Goal: Task Accomplishment & Management: Use online tool/utility

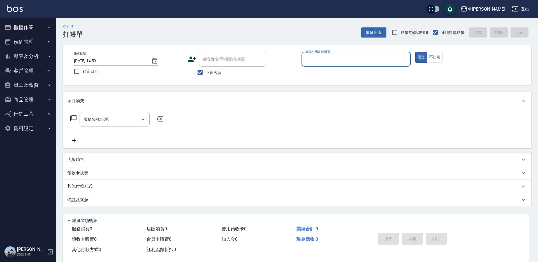
click at [332, 60] on input "服務人員姓名/編號" at bounding box center [356, 59] width 104 height 10
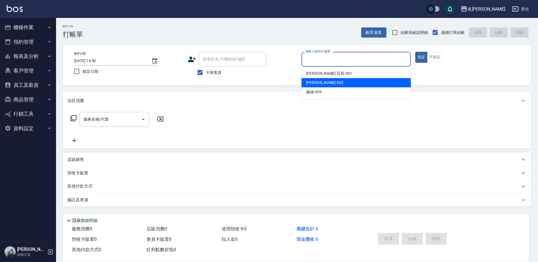
click at [323, 82] on div "香香 -002" at bounding box center [355, 82] width 109 height 9
type input "香香-002"
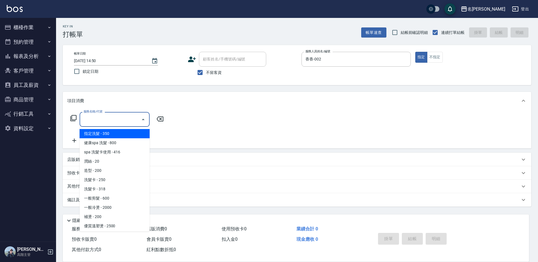
click at [99, 118] on input "服務名稱/代號" at bounding box center [110, 120] width 57 height 10
click at [104, 134] on span "指定洗髮 - 350" at bounding box center [115, 133] width 70 height 9
type input "指定洗髮(101)"
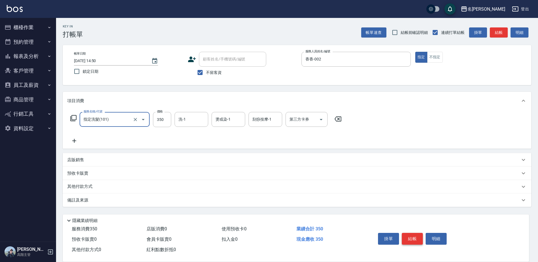
click at [413, 238] on button "結帳" at bounding box center [412, 239] width 21 height 12
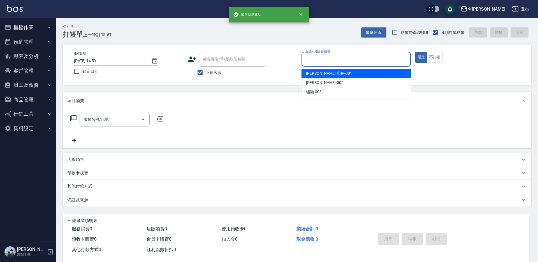
drag, startPoint x: 316, startPoint y: 61, endPoint x: 323, endPoint y: 76, distance: 15.9
click at [316, 62] on input "服務人員姓名/編號" at bounding box center [356, 59] width 104 height 10
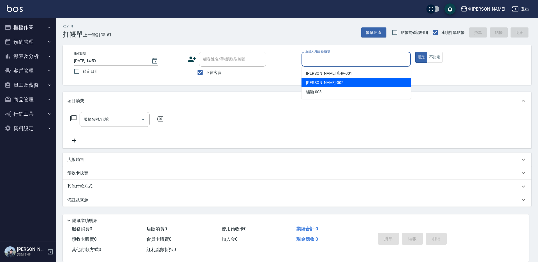
click at [324, 83] on div "香香 -002" at bounding box center [355, 82] width 109 height 9
type input "香香-002"
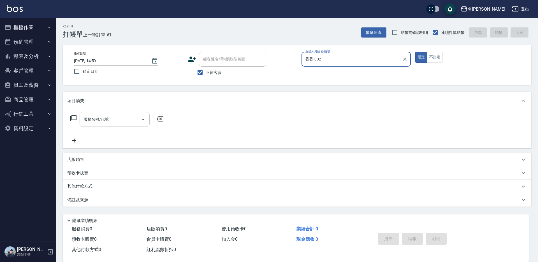
click at [90, 118] on div "服務名稱/代號 服務名稱/代號" at bounding box center [115, 119] width 70 height 15
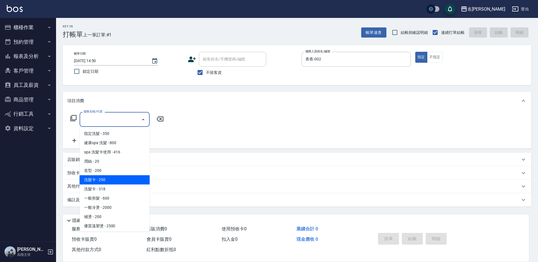
click at [116, 179] on span "洗髮卡 - 250" at bounding box center [115, 179] width 70 height 9
type input "洗髮卡(105)"
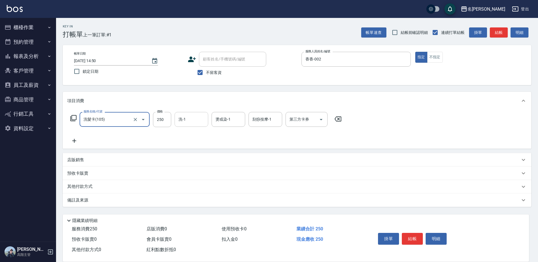
click at [188, 118] on input "洗-1" at bounding box center [191, 120] width 29 height 10
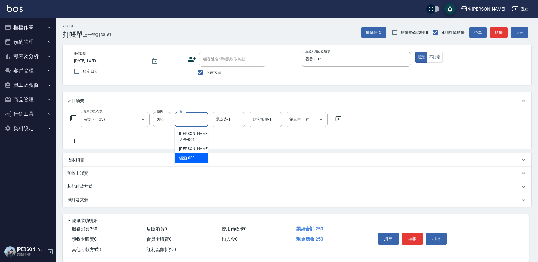
click at [192, 155] on span "繡涵 -003" at bounding box center [187, 158] width 16 height 6
type input "繡涵-003"
click at [318, 122] on icon "Open" at bounding box center [321, 119] width 7 height 7
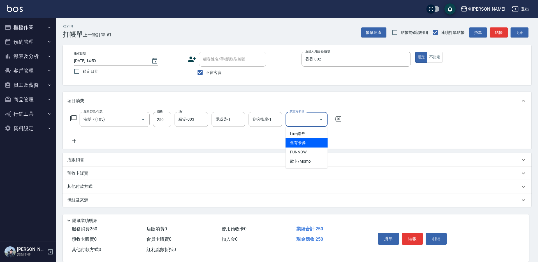
click at [310, 140] on span "舊有卡券" at bounding box center [306, 142] width 42 height 9
type input "舊有卡券"
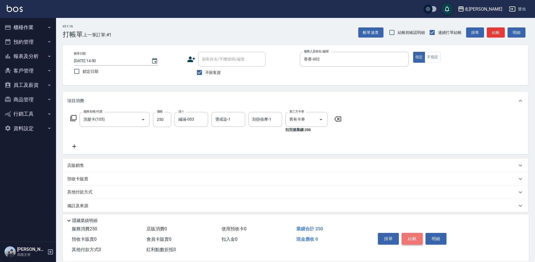
click at [413, 233] on button "結帳" at bounding box center [412, 239] width 21 height 12
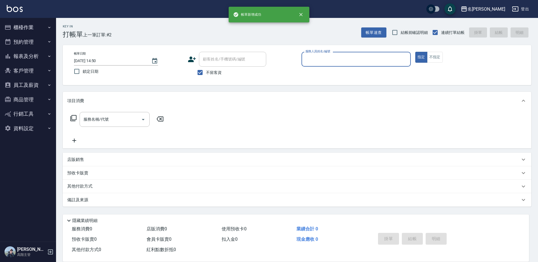
click at [327, 64] on div "服務人員姓名/編號" at bounding box center [355, 59] width 109 height 15
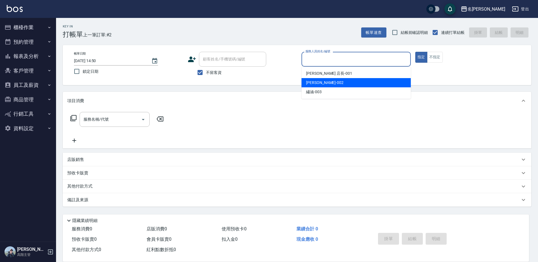
click at [326, 82] on div "香香 -002" at bounding box center [355, 82] width 109 height 9
type input "香香-002"
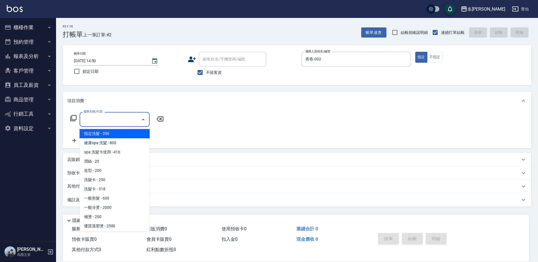
click at [101, 119] on div "服務名稱/代號 服務名稱/代號" at bounding box center [115, 119] width 70 height 15
click at [114, 134] on span "指定洗髮 - 350" at bounding box center [115, 133] width 70 height 9
type input "指定洗髮(101)"
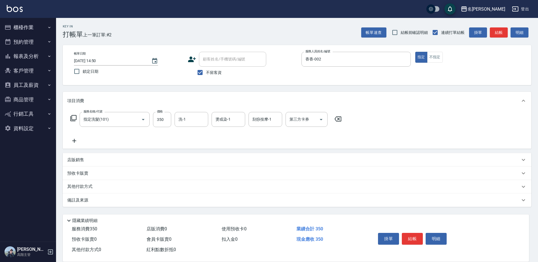
click at [75, 140] on icon at bounding box center [74, 140] width 14 height 7
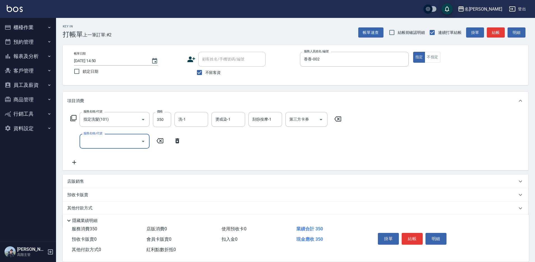
click at [144, 142] on icon "Open" at bounding box center [143, 141] width 7 height 7
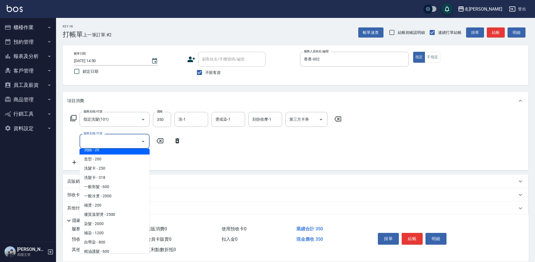
scroll to position [56, 0]
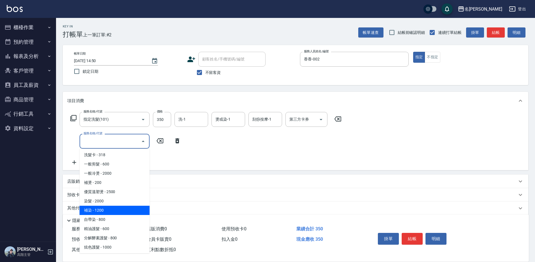
click at [118, 207] on span "補染 - 1200" at bounding box center [115, 210] width 70 height 9
type input "補染(404)"
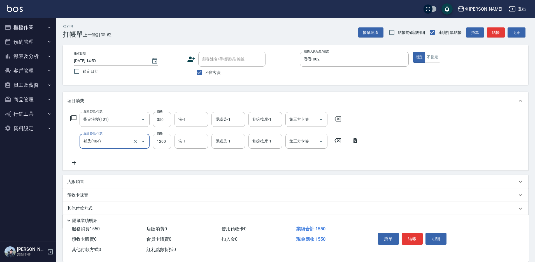
click at [167, 142] on input "1200" at bounding box center [162, 141] width 18 height 15
type input "1500"
click at [75, 162] on icon at bounding box center [74, 162] width 14 height 7
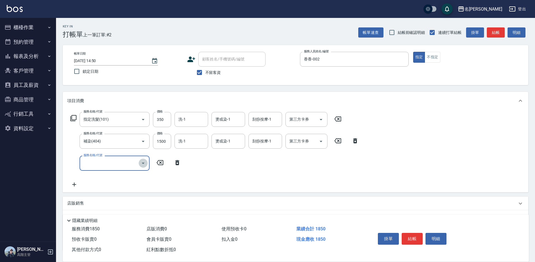
click at [142, 164] on icon "Open" at bounding box center [143, 163] width 7 height 7
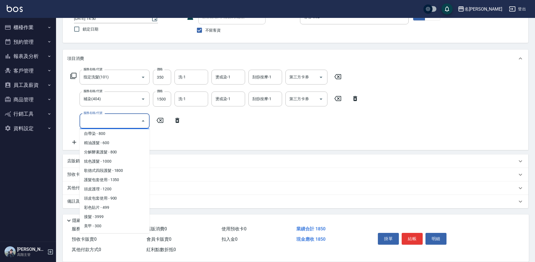
scroll to position [112, 0]
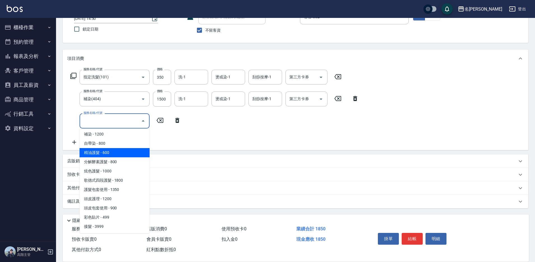
click at [128, 156] on span "精油護髮 - 600" at bounding box center [115, 152] width 70 height 9
type input "精油護髮(501)"
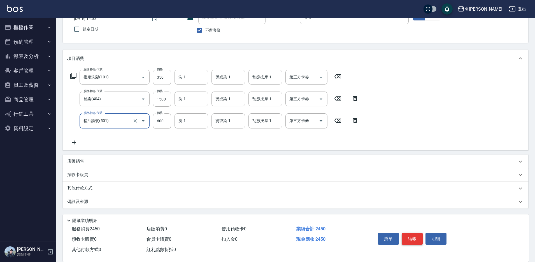
click at [412, 234] on button "結帳" at bounding box center [412, 239] width 21 height 12
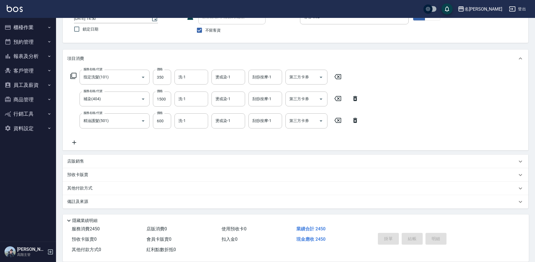
type input "[DATE] 14:51"
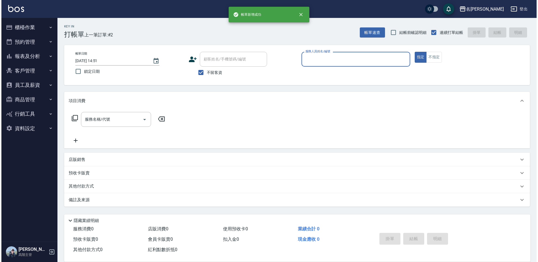
scroll to position [0, 0]
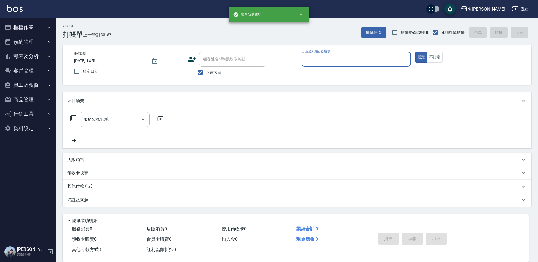
click at [313, 63] on input "服務人員姓名/編號" at bounding box center [356, 59] width 104 height 10
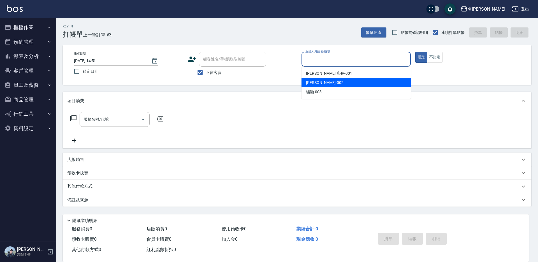
click at [316, 81] on span "香香 -002" at bounding box center [325, 83] width 38 height 6
type input "香香-002"
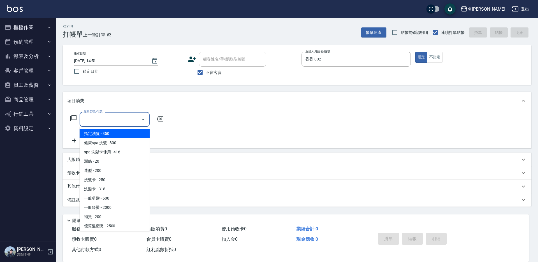
click at [90, 116] on div "服務名稱/代號 服務名稱/代號" at bounding box center [115, 119] width 70 height 15
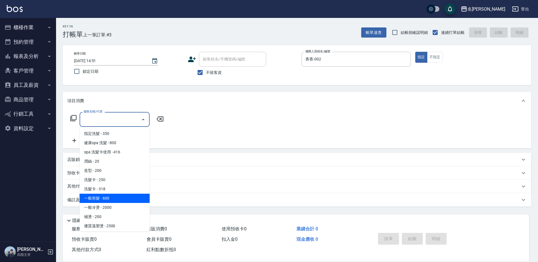
click at [119, 197] on span "一般剪髮 - 600" at bounding box center [115, 198] width 70 height 9
type input "一般剪髮(200)"
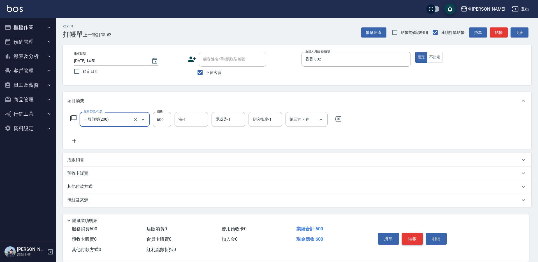
click at [410, 237] on button "結帳" at bounding box center [412, 239] width 21 height 12
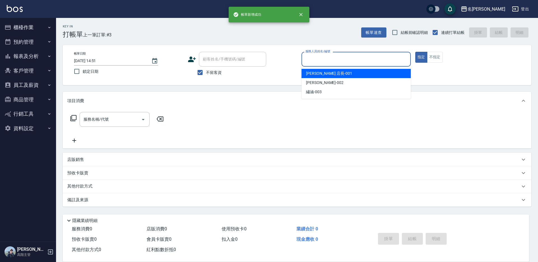
click at [309, 62] on input "服務人員姓名/編號" at bounding box center [356, 59] width 104 height 10
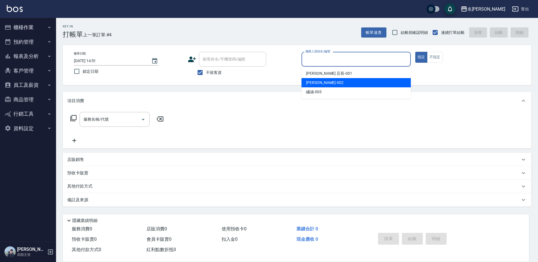
click at [314, 85] on span "香香 -002" at bounding box center [325, 83] width 38 height 6
type input "香香-002"
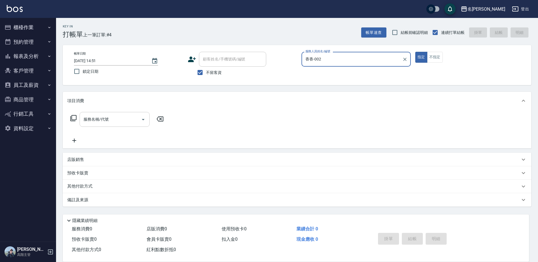
click at [99, 116] on div "服務名稱/代號 服務名稱/代號" at bounding box center [115, 119] width 70 height 15
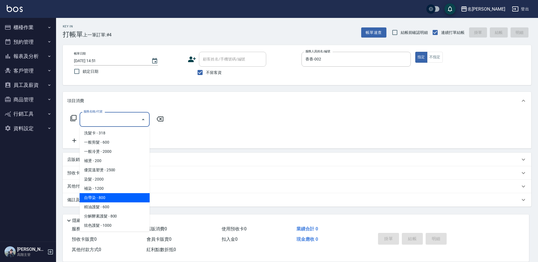
scroll to position [84, 0]
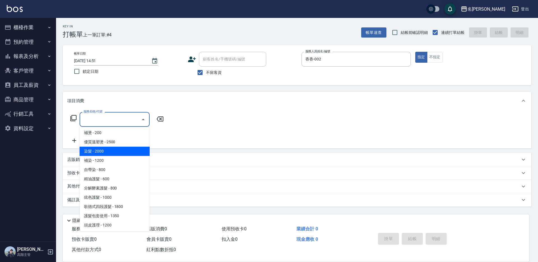
click at [122, 152] on span "染髮 - 2000" at bounding box center [115, 151] width 70 height 9
type input "染髮(401)"
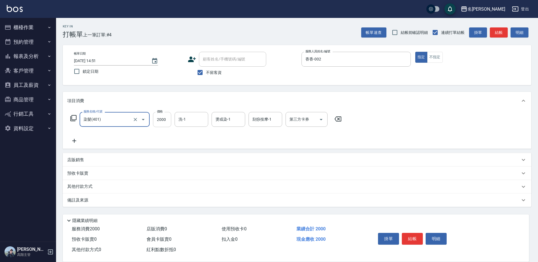
click at [164, 118] on input "2000" at bounding box center [162, 119] width 18 height 15
type input "2800"
click at [411, 236] on button "結帳" at bounding box center [412, 239] width 21 height 12
